Goal: Find specific page/section: Find specific page/section

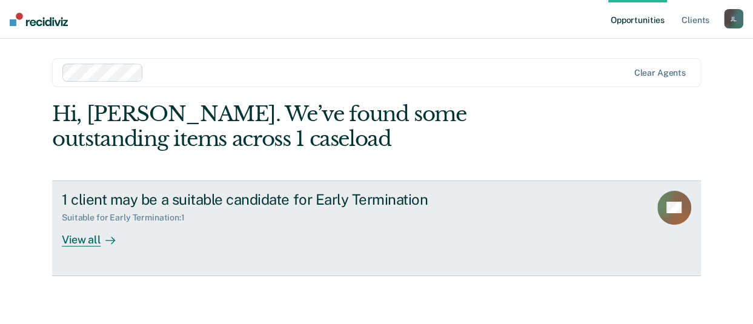
click at [92, 236] on div "View all" at bounding box center [96, 235] width 68 height 24
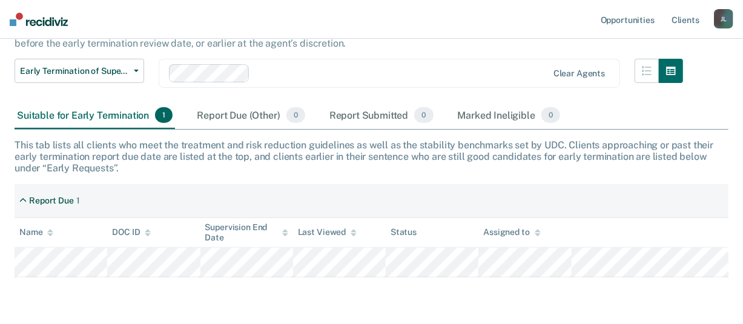
scroll to position [121, 0]
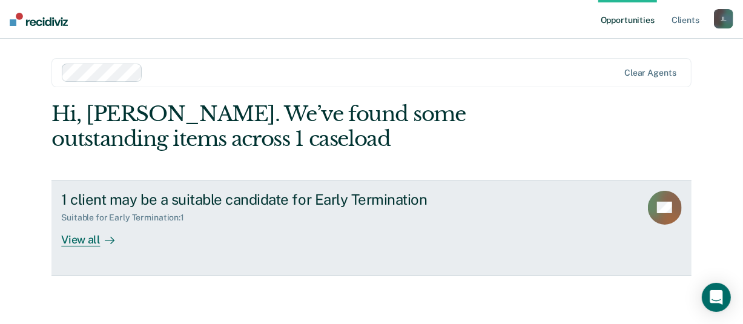
click at [80, 239] on div "View all" at bounding box center [95, 235] width 68 height 24
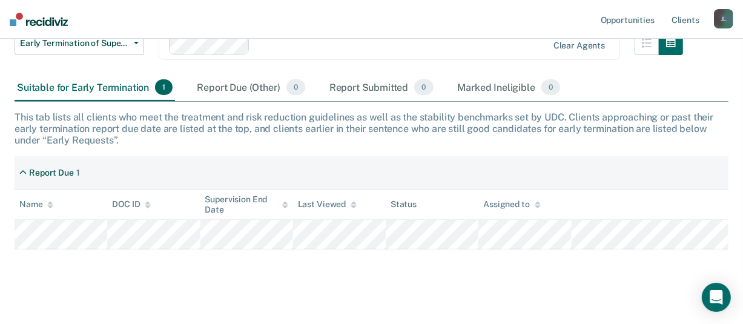
scroll to position [154, 0]
